Goal: Transaction & Acquisition: Obtain resource

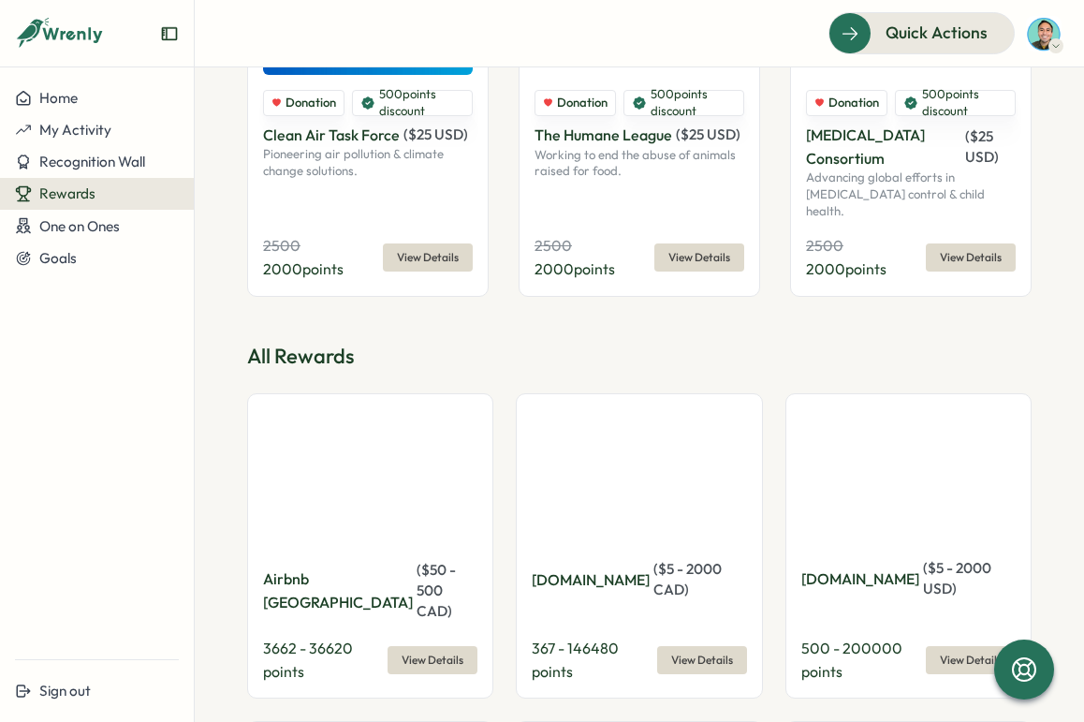
scroll to position [391, 0]
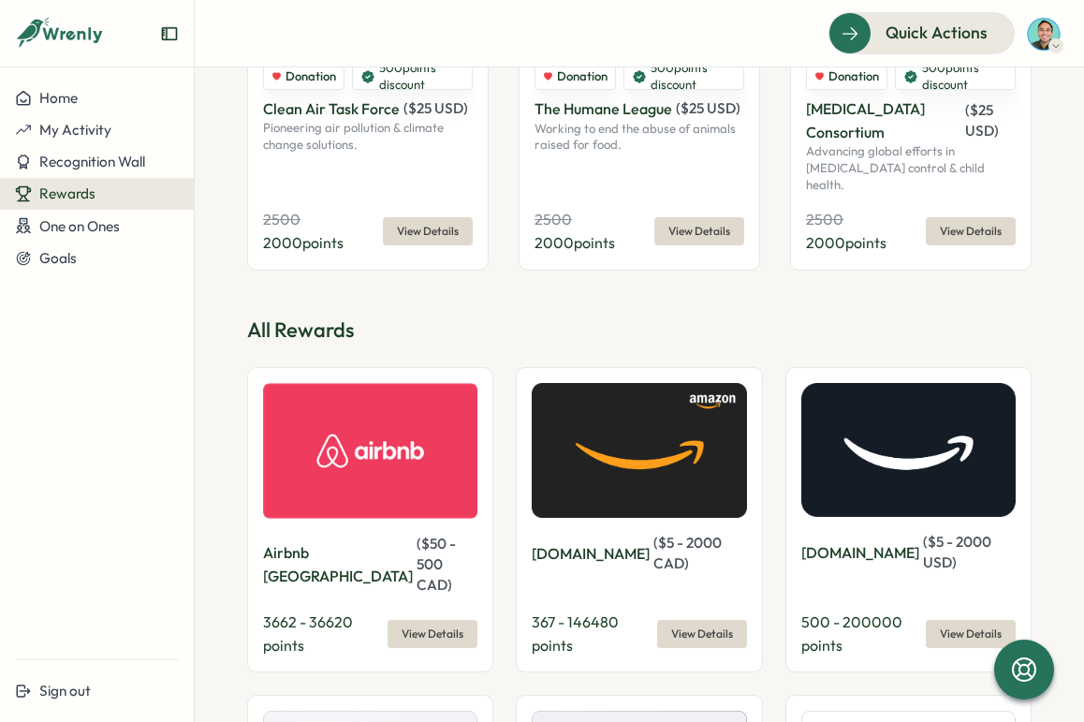
click at [728, 620] on button "View Details" at bounding box center [702, 634] width 90 height 28
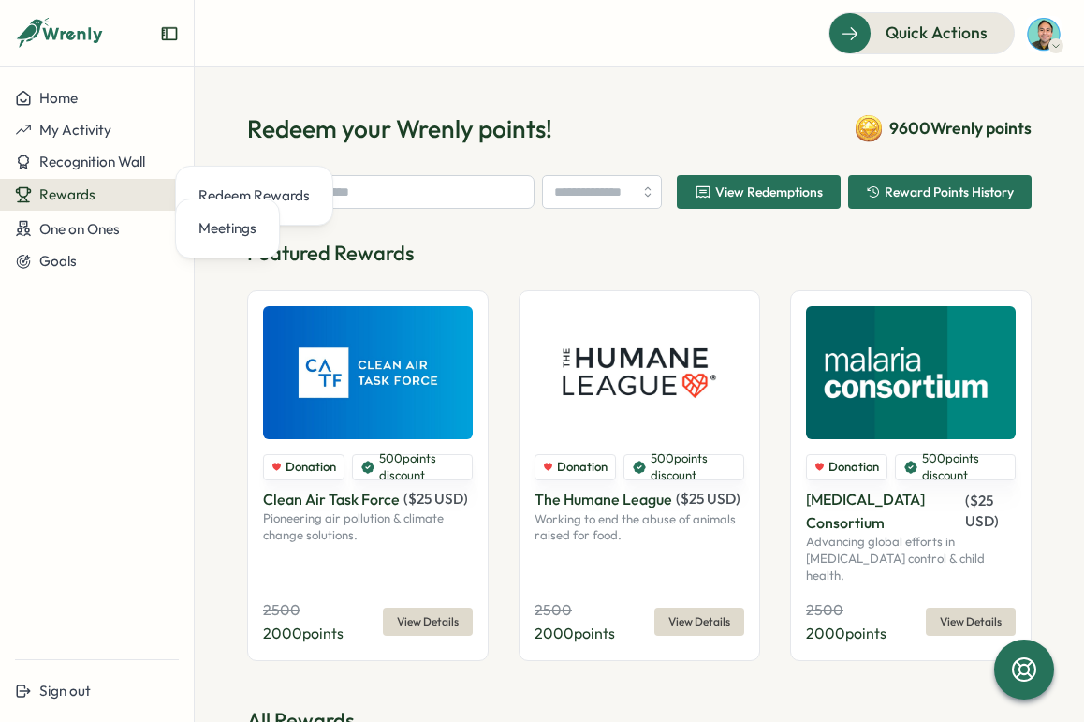
scroll to position [677, 0]
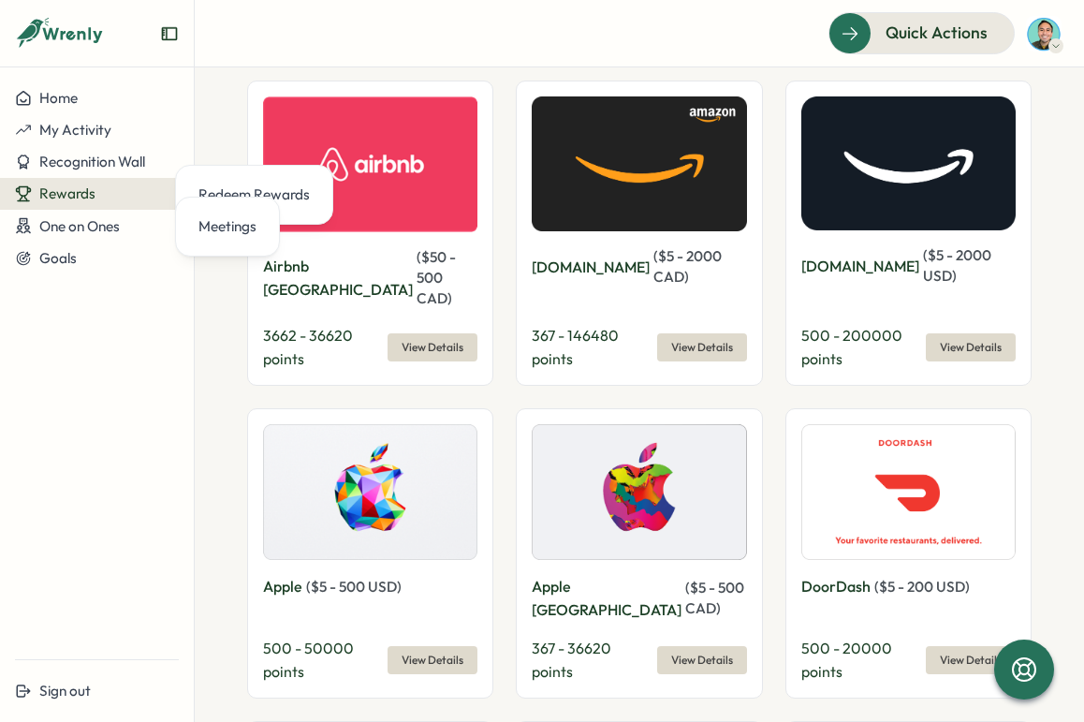
click at [961, 334] on span "View Details" at bounding box center [971, 347] width 62 height 26
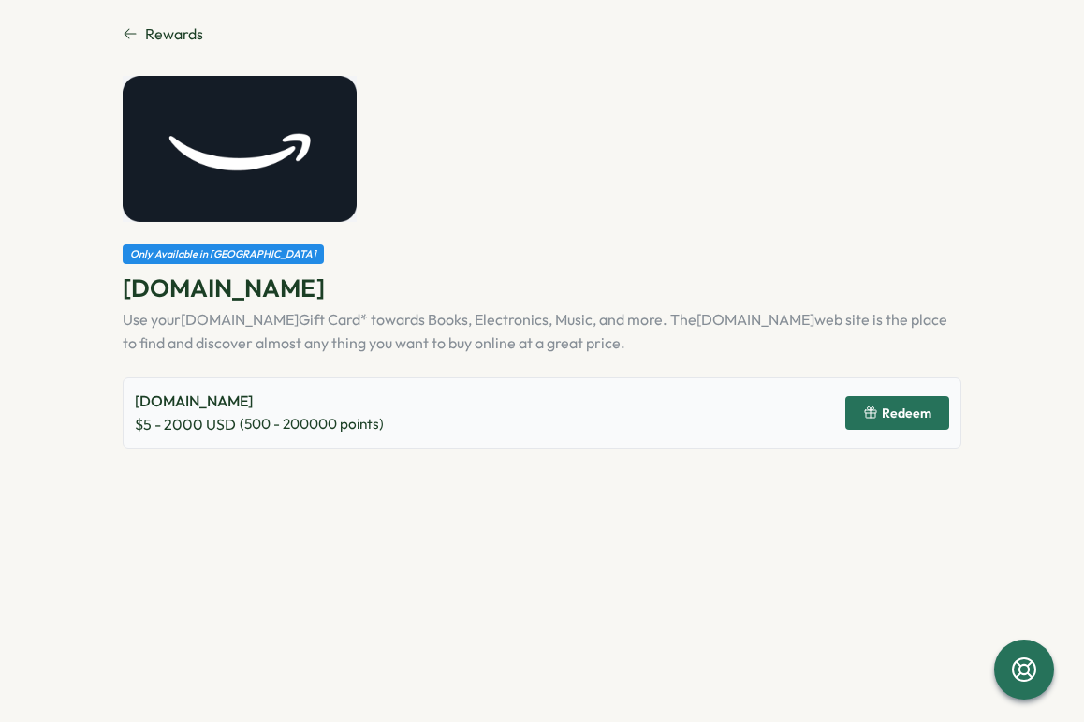
click at [906, 409] on span "Redeem" at bounding box center [907, 412] width 50 height 13
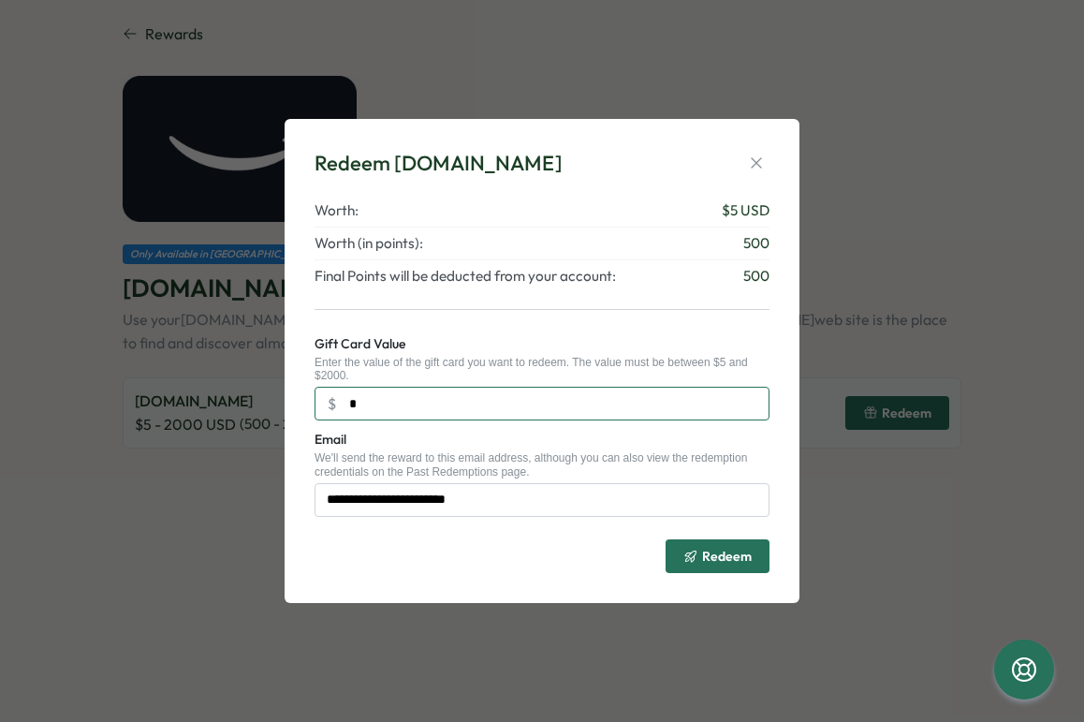
click at [686, 391] on input "*" at bounding box center [542, 404] width 455 height 34
click at [452, 403] on input "**" at bounding box center [542, 404] width 455 height 34
type input "**"
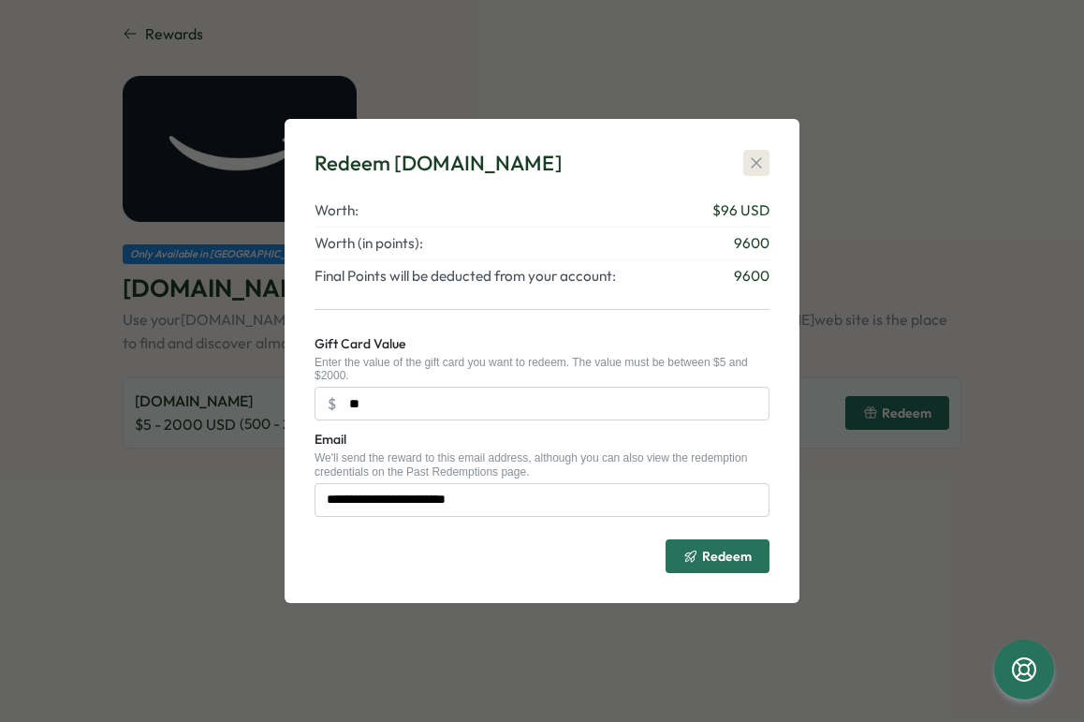
click at [763, 157] on icon "button" at bounding box center [756, 163] width 19 height 19
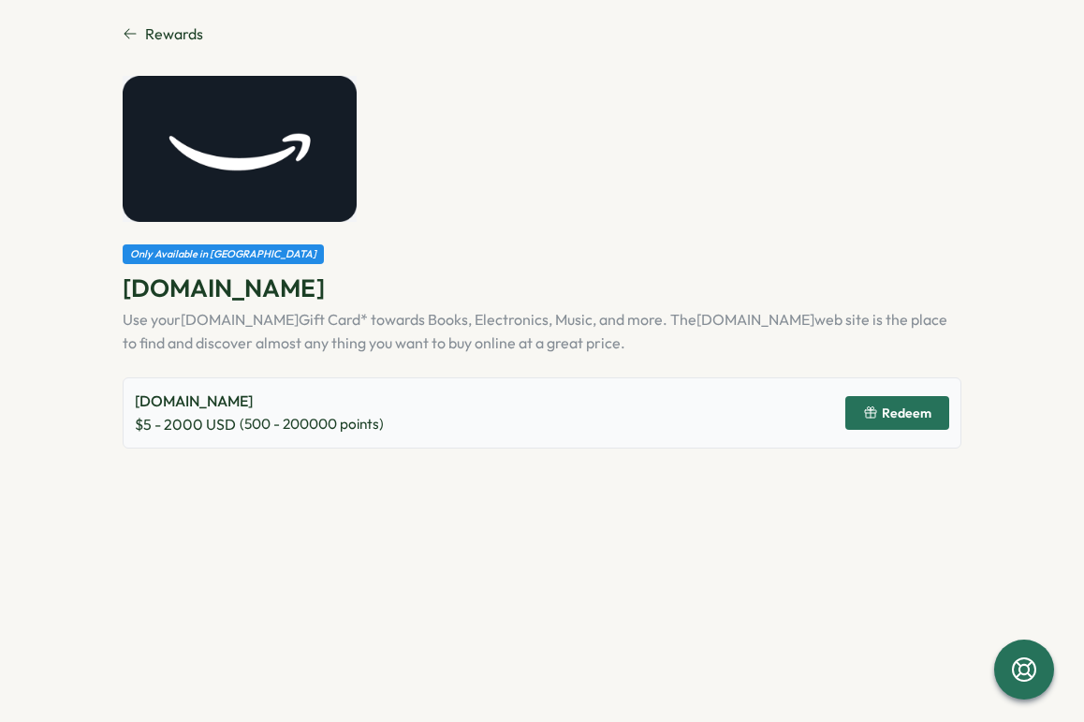
click at [188, 34] on span "Rewards" at bounding box center [174, 33] width 58 height 23
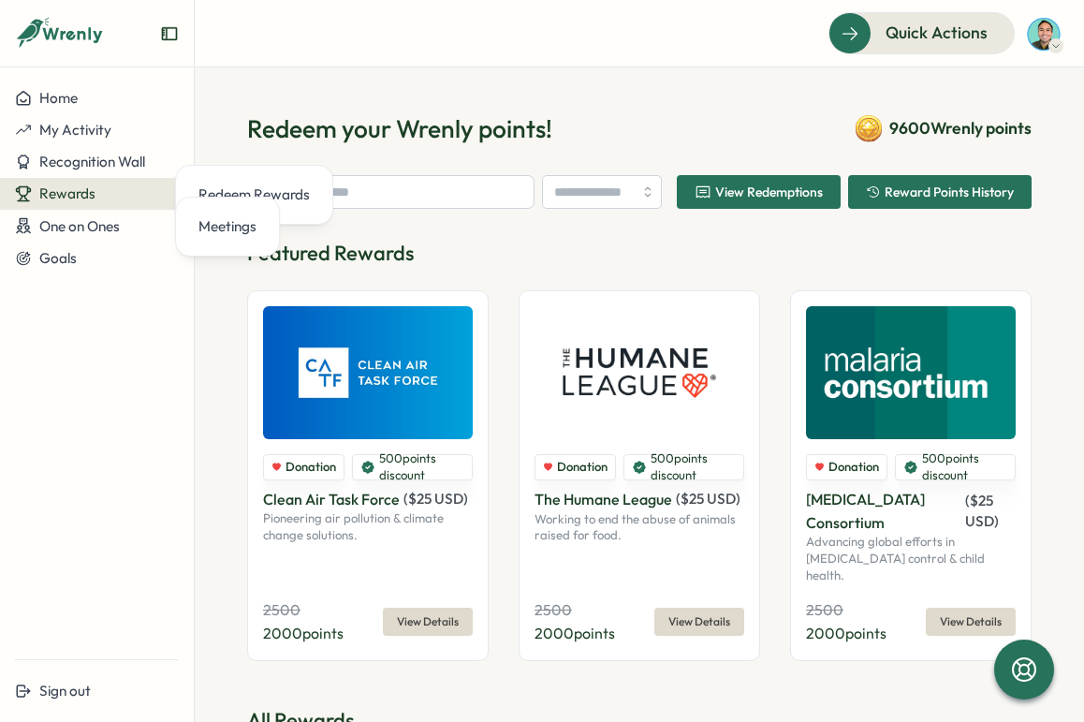
click at [494, 278] on div "Featured Rewards Donation 500 points discount Clean Air Task Force ( $ 25 USD )…" at bounding box center [639, 450] width 785 height 422
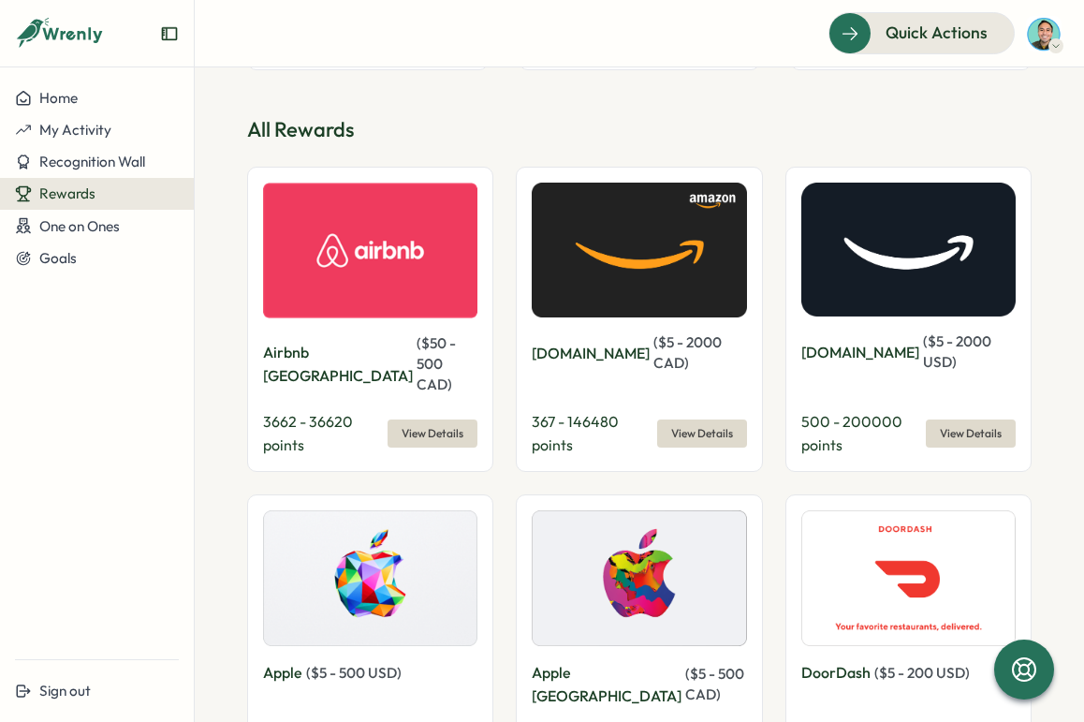
scroll to position [596, 0]
